Goal: Information Seeking & Learning: Compare options

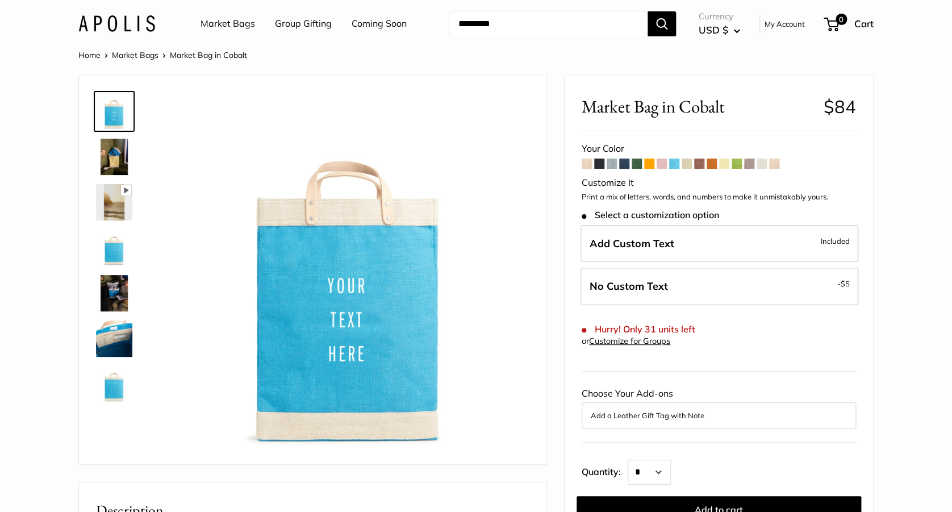
click at [638, 165] on span at bounding box center [637, 164] width 10 height 10
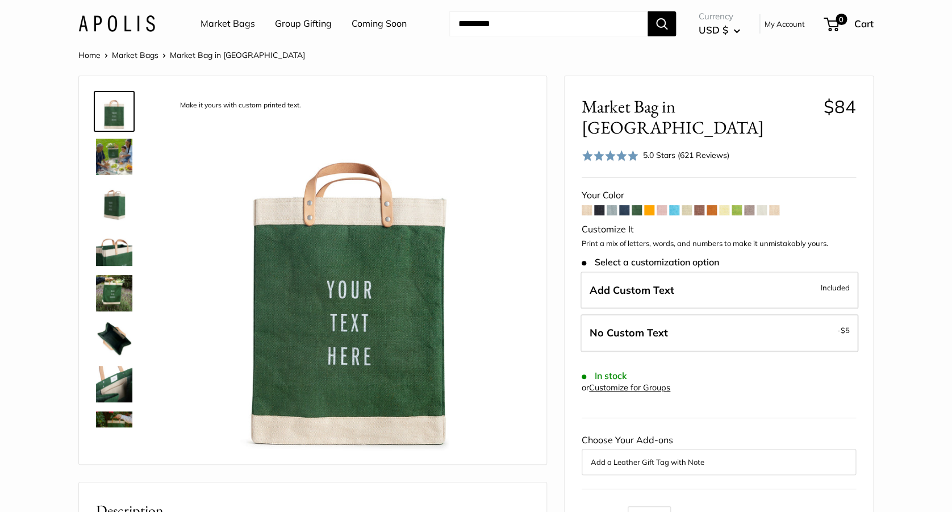
click at [626, 205] on span at bounding box center [624, 210] width 10 height 10
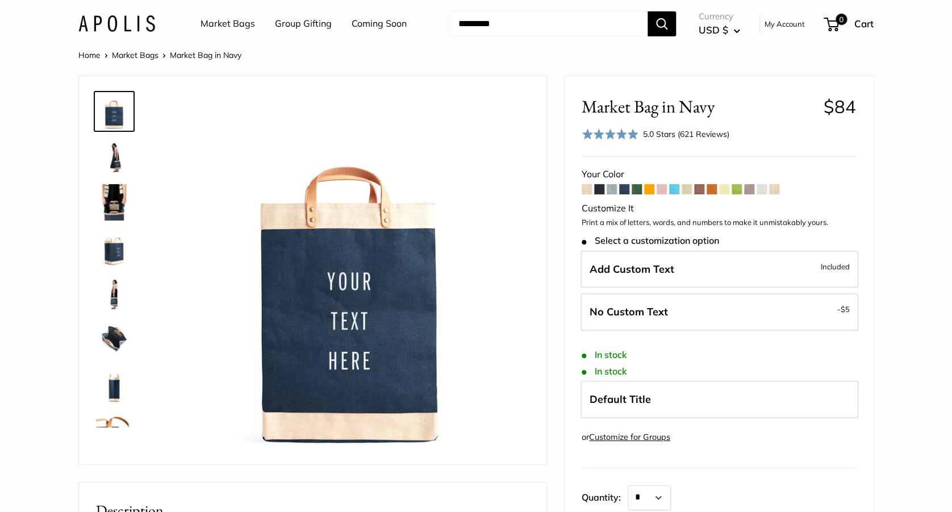
click at [600, 188] on span at bounding box center [599, 189] width 10 height 10
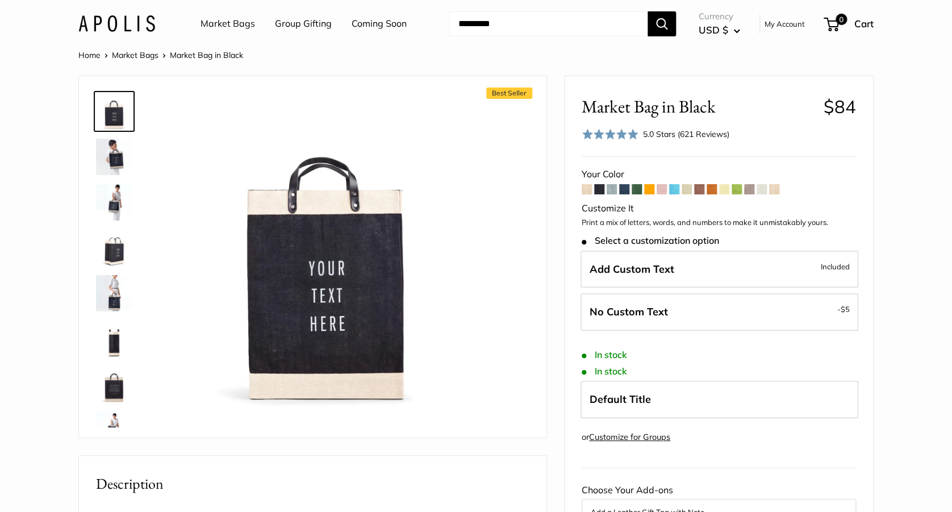
click at [713, 192] on span at bounding box center [712, 189] width 10 height 10
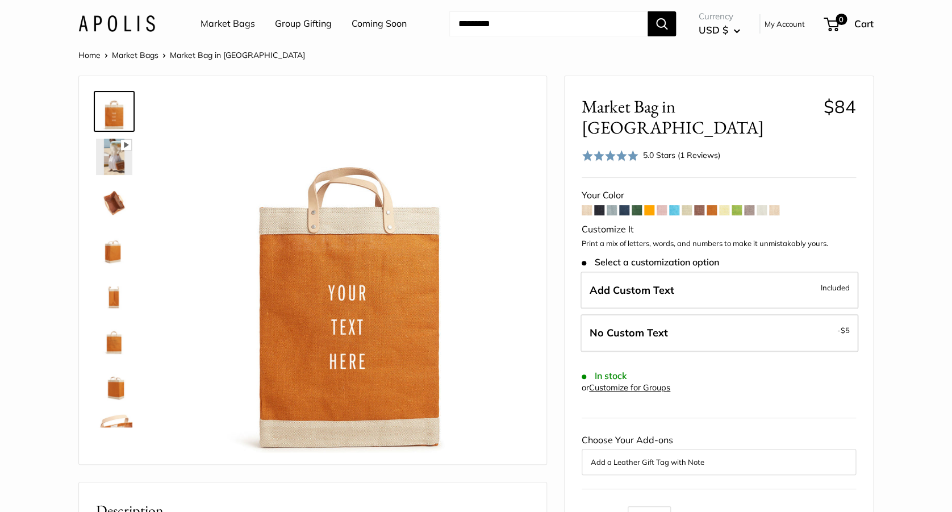
click at [738, 205] on span at bounding box center [737, 210] width 10 height 10
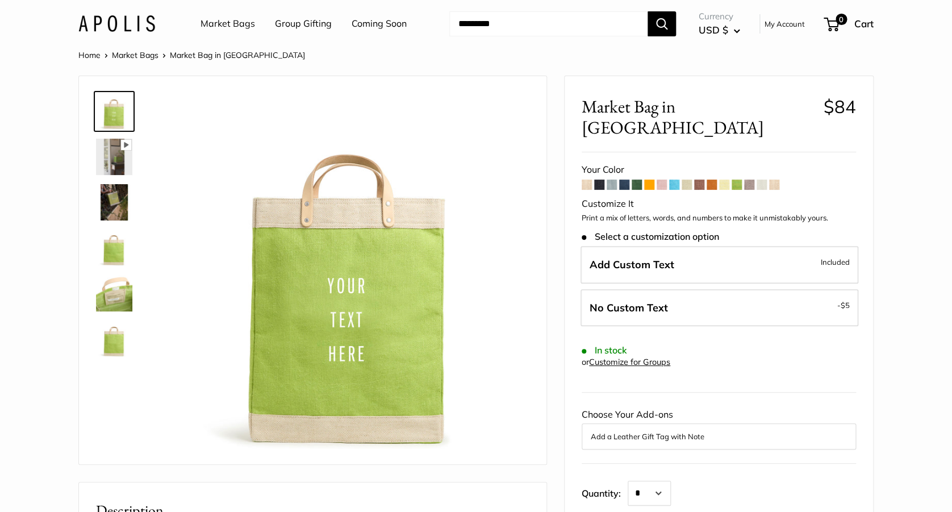
click at [714, 180] on span at bounding box center [712, 185] width 10 height 10
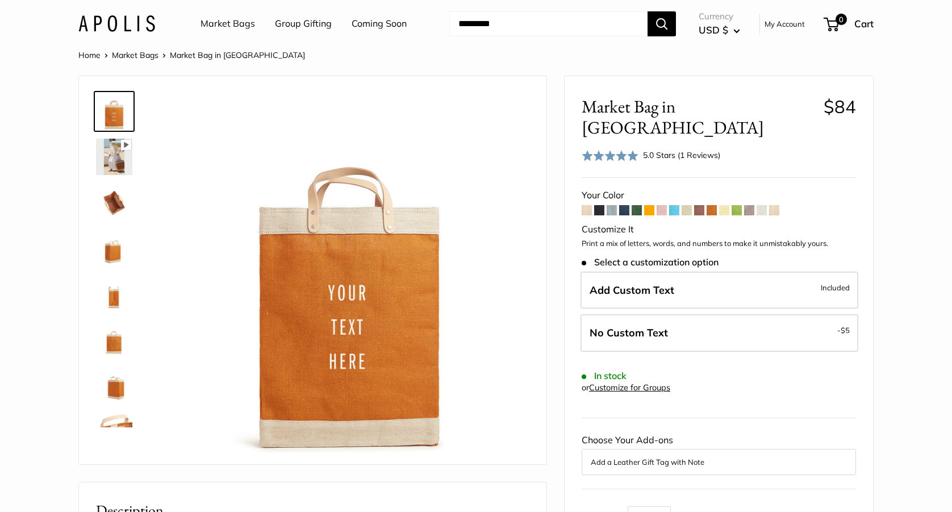
scroll to position [1, 0]
click at [675, 205] on span at bounding box center [674, 210] width 10 height 10
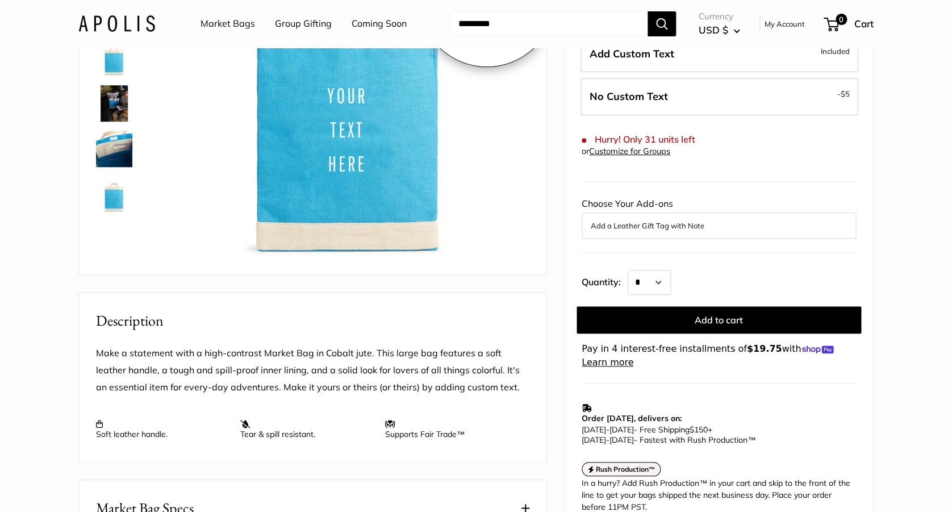
scroll to position [301, 0]
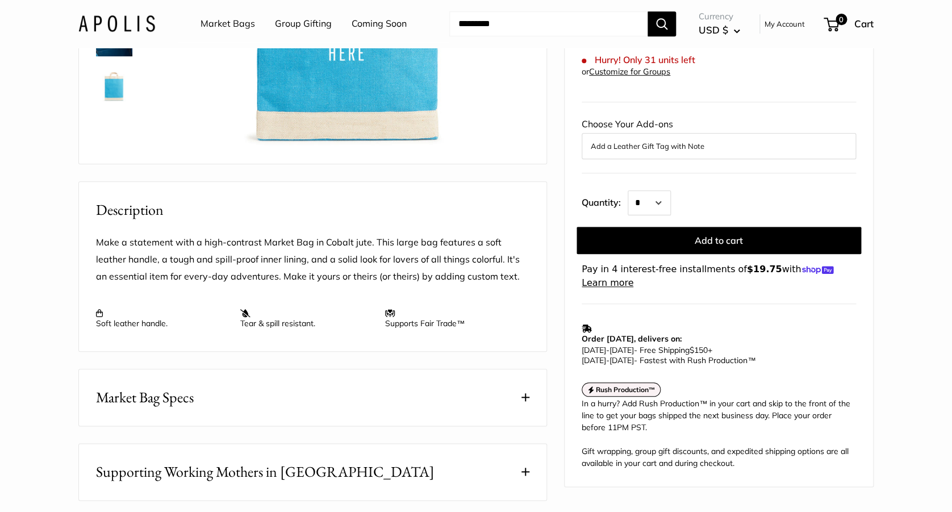
click at [657, 148] on button "Add a Leather Gift Tag with Note" at bounding box center [719, 146] width 256 height 14
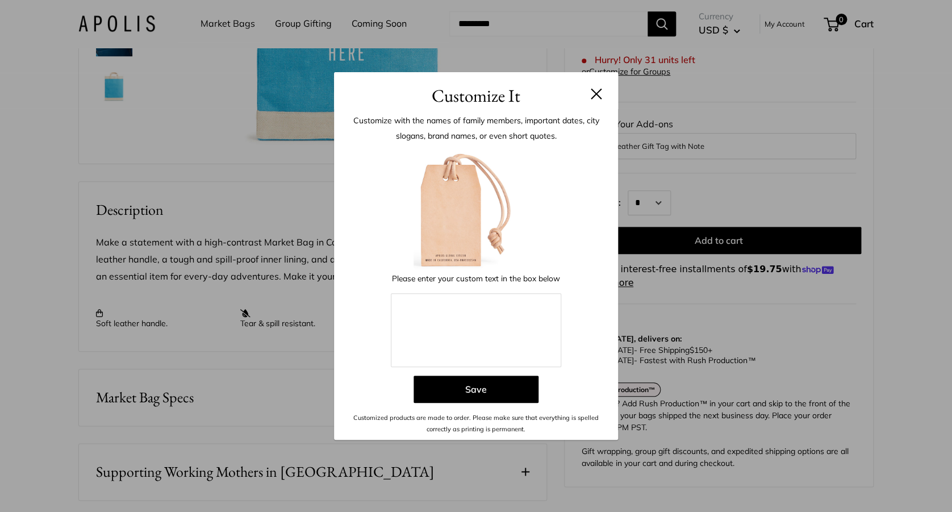
click at [598, 98] on button at bounding box center [596, 93] width 11 height 11
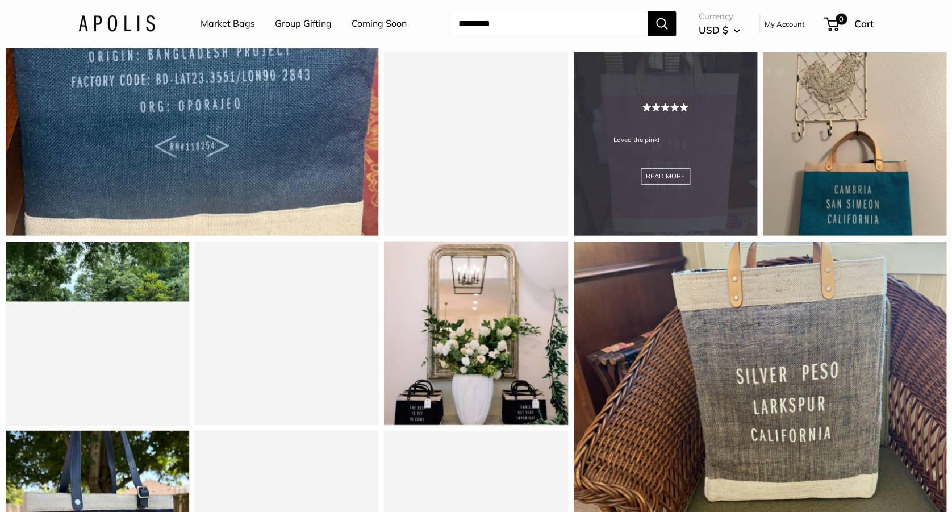
scroll to position [0, 0]
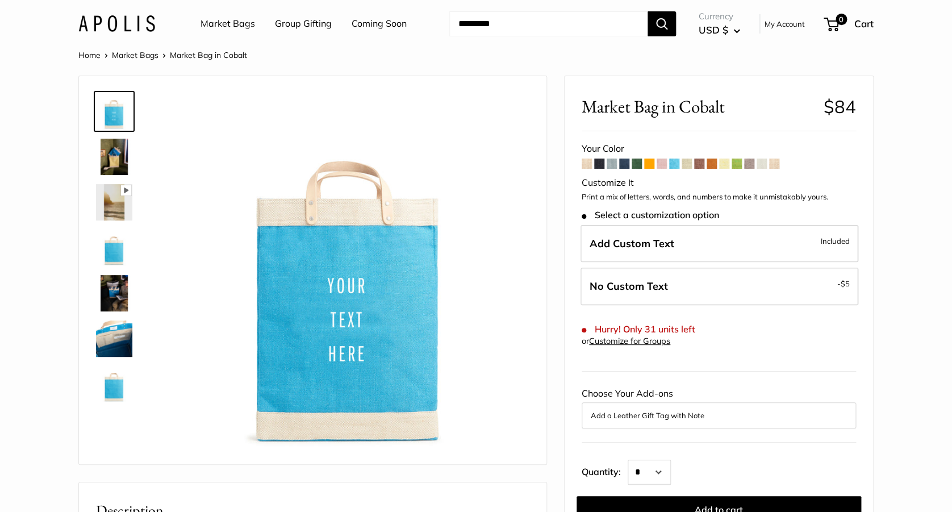
click at [130, 52] on link "Market Bags" at bounding box center [135, 55] width 47 height 10
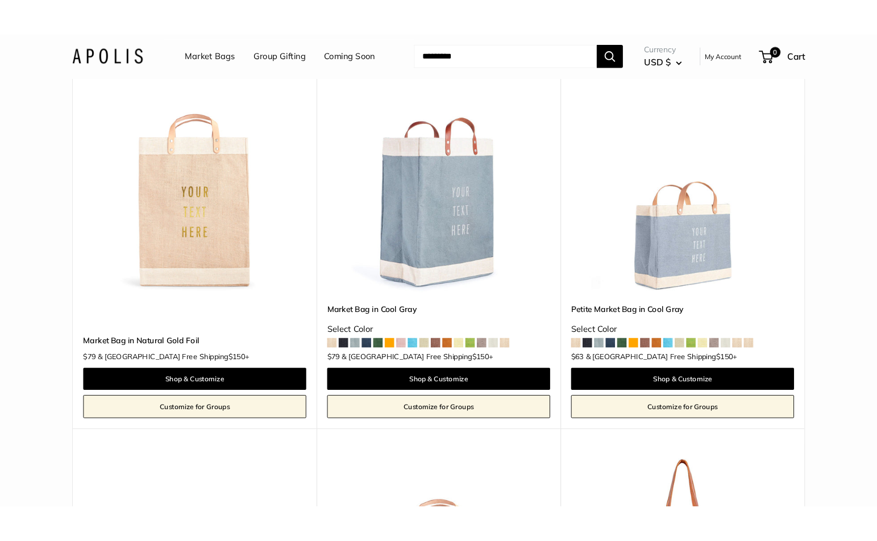
scroll to position [4410, 0]
